Goal: Transaction & Acquisition: Purchase product/service

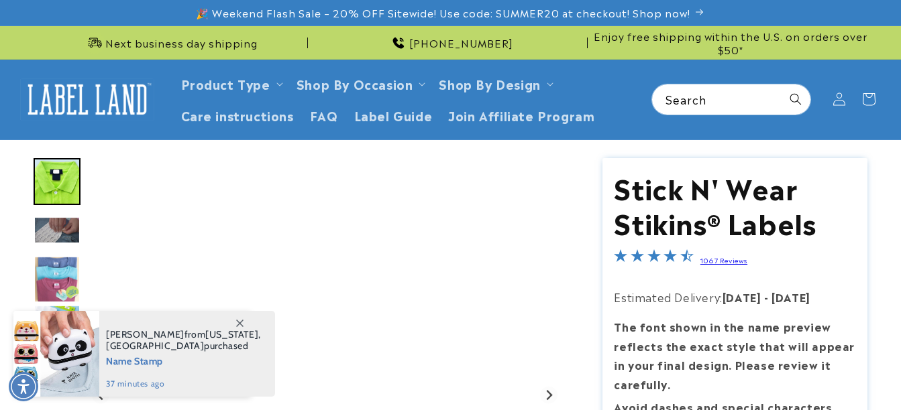
click at [241, 323] on icon at bounding box center [239, 323] width 7 height 7
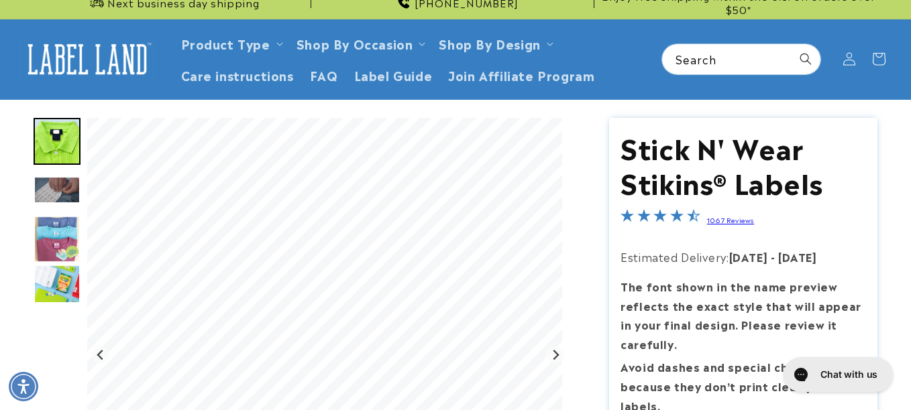
drag, startPoint x: 910, startPoint y: 19, endPoint x: 909, endPoint y: 34, distance: 14.8
click at [900, 34] on html "Skip to main content Enable accessibility for low vision Open the accessibility…" at bounding box center [455, 205] width 911 height 410
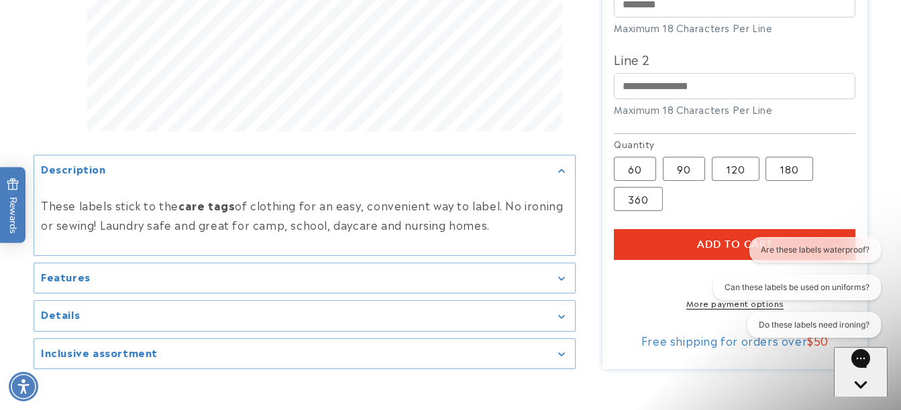
scroll to position [557, 0]
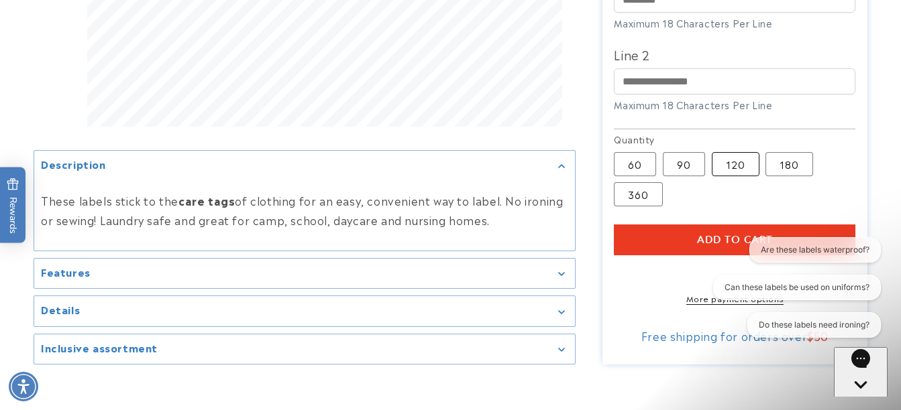
click at [728, 168] on label "120 Variant sold out or unavailable" at bounding box center [735, 164] width 48 height 24
